Goal: Information Seeking & Learning: Understand process/instructions

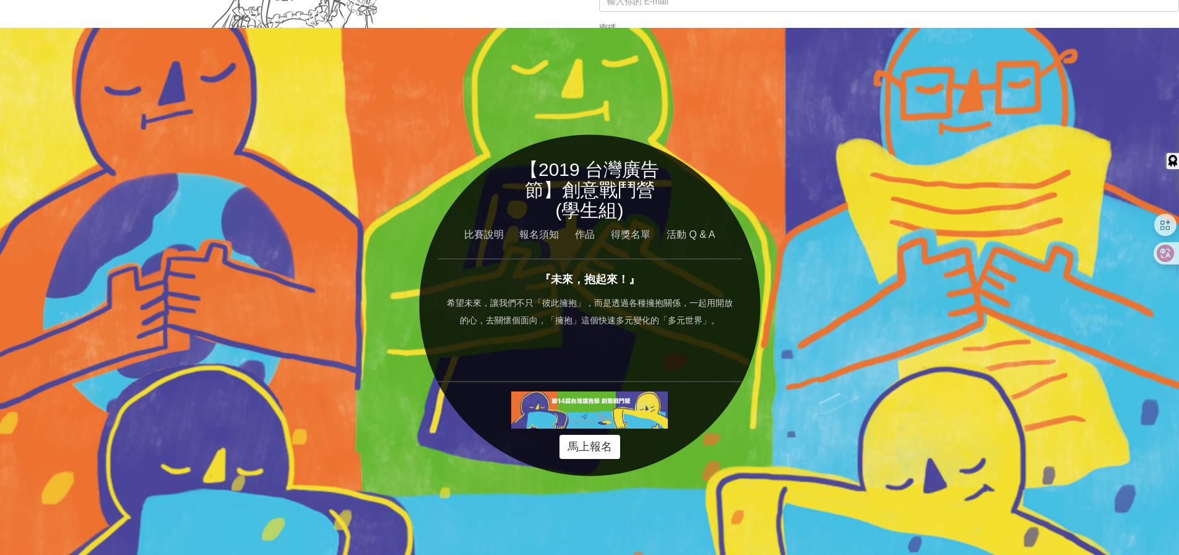
scroll to position [194, 0]
type input "adtw.taaa1234@gmail.com"
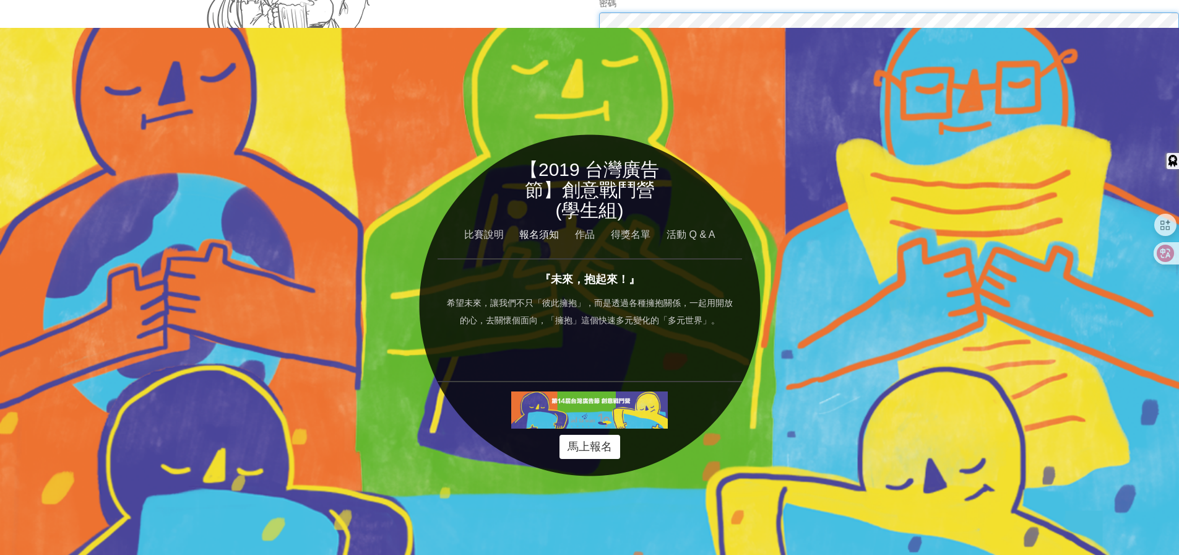
type input "adtw.taaa1234@gmail.com"
click at [530, 231] on link "報名須知" at bounding box center [539, 234] width 53 height 15
click at [531, 232] on link "報名須知" at bounding box center [539, 234] width 53 height 15
click at [483, 232] on link "比賽說明" at bounding box center [483, 234] width 53 height 15
